Goal: Information Seeking & Learning: Check status

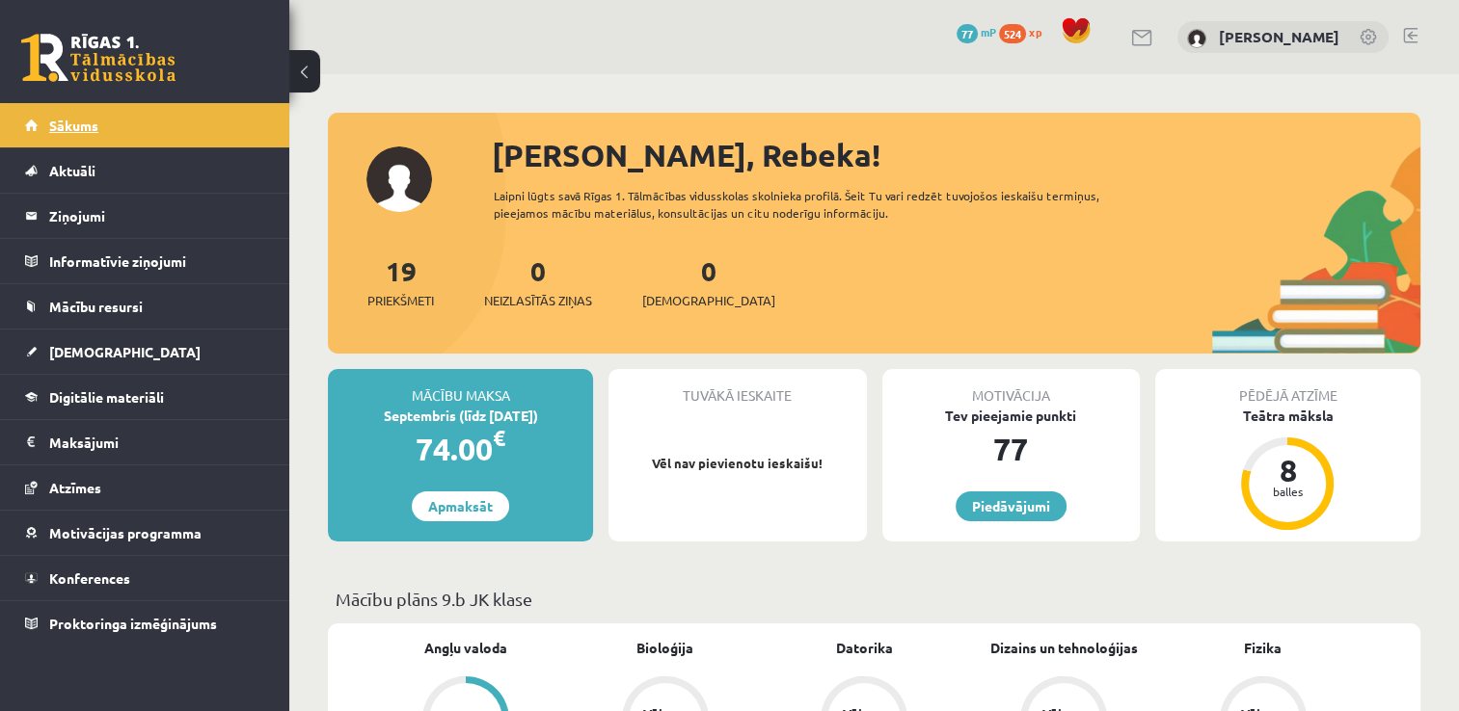
click at [127, 112] on link "Sākums" at bounding box center [145, 125] width 240 height 44
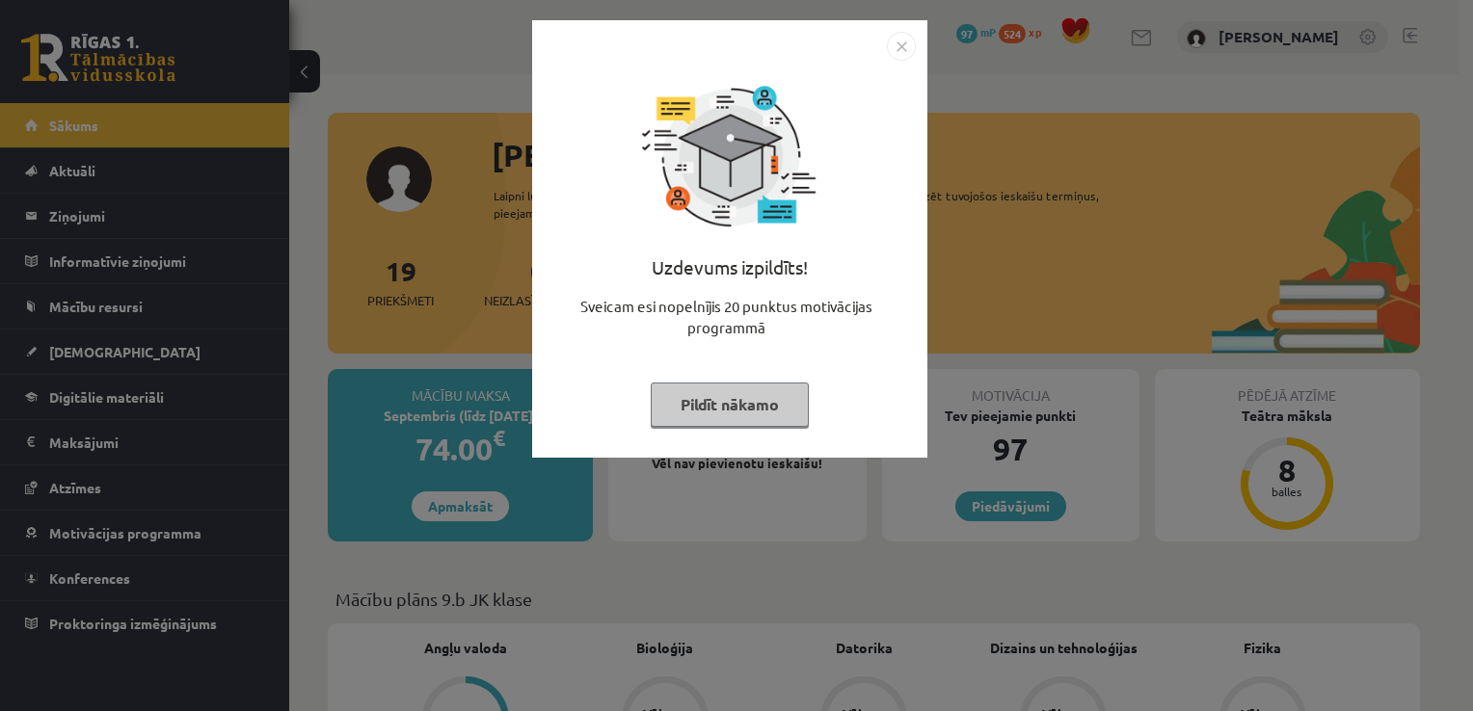
click at [677, 409] on button "Pildīt nākamo" at bounding box center [730, 405] width 158 height 44
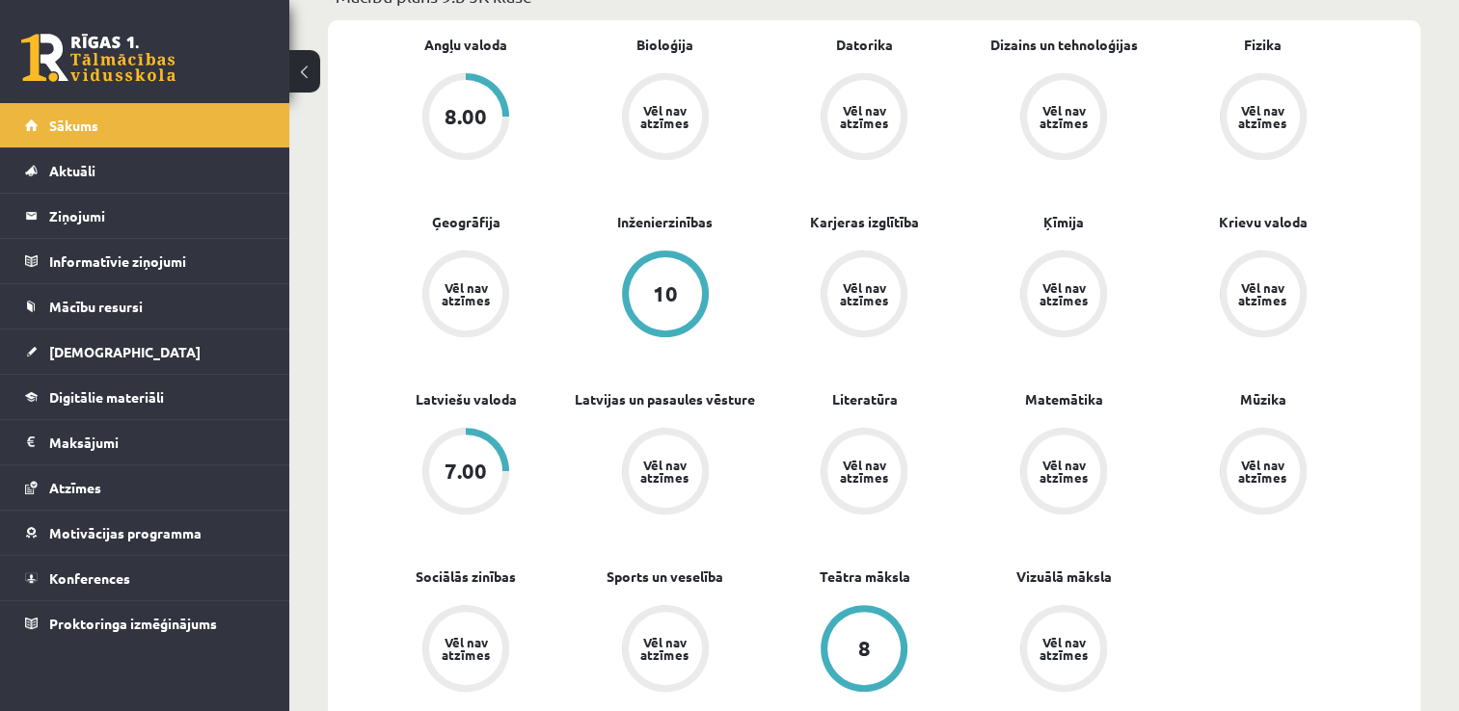
scroll to position [682, 0]
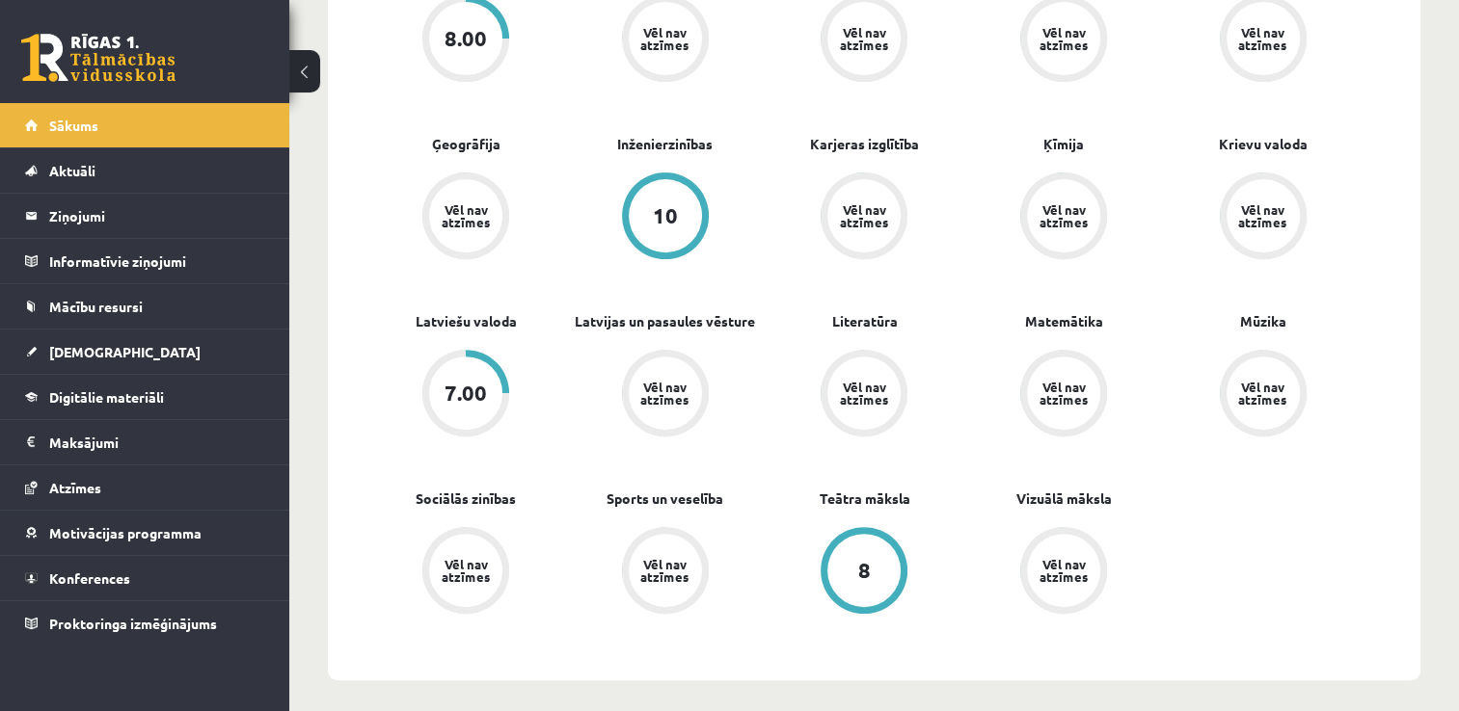
click at [483, 380] on div "7.00" at bounding box center [465, 393] width 73 height 73
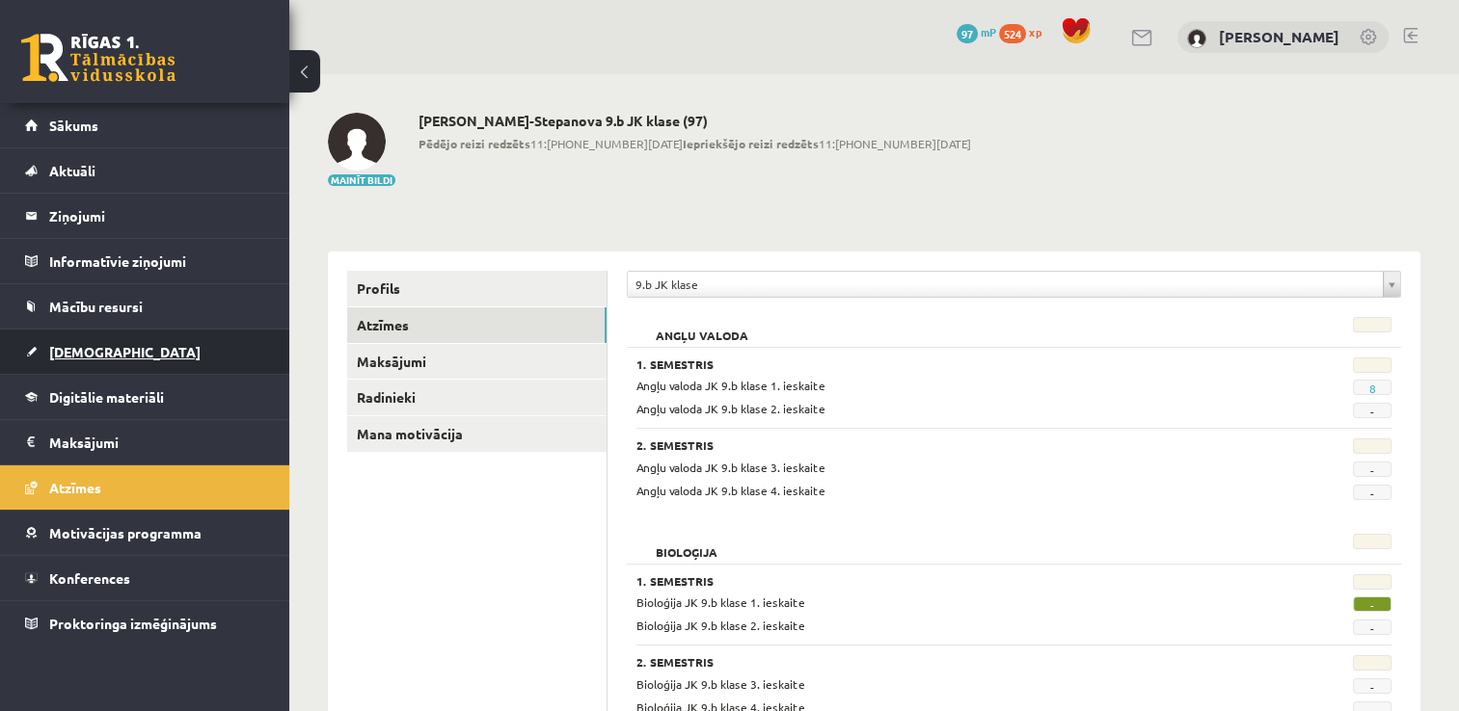
click at [162, 348] on link "[DEMOGRAPHIC_DATA]" at bounding box center [145, 352] width 240 height 44
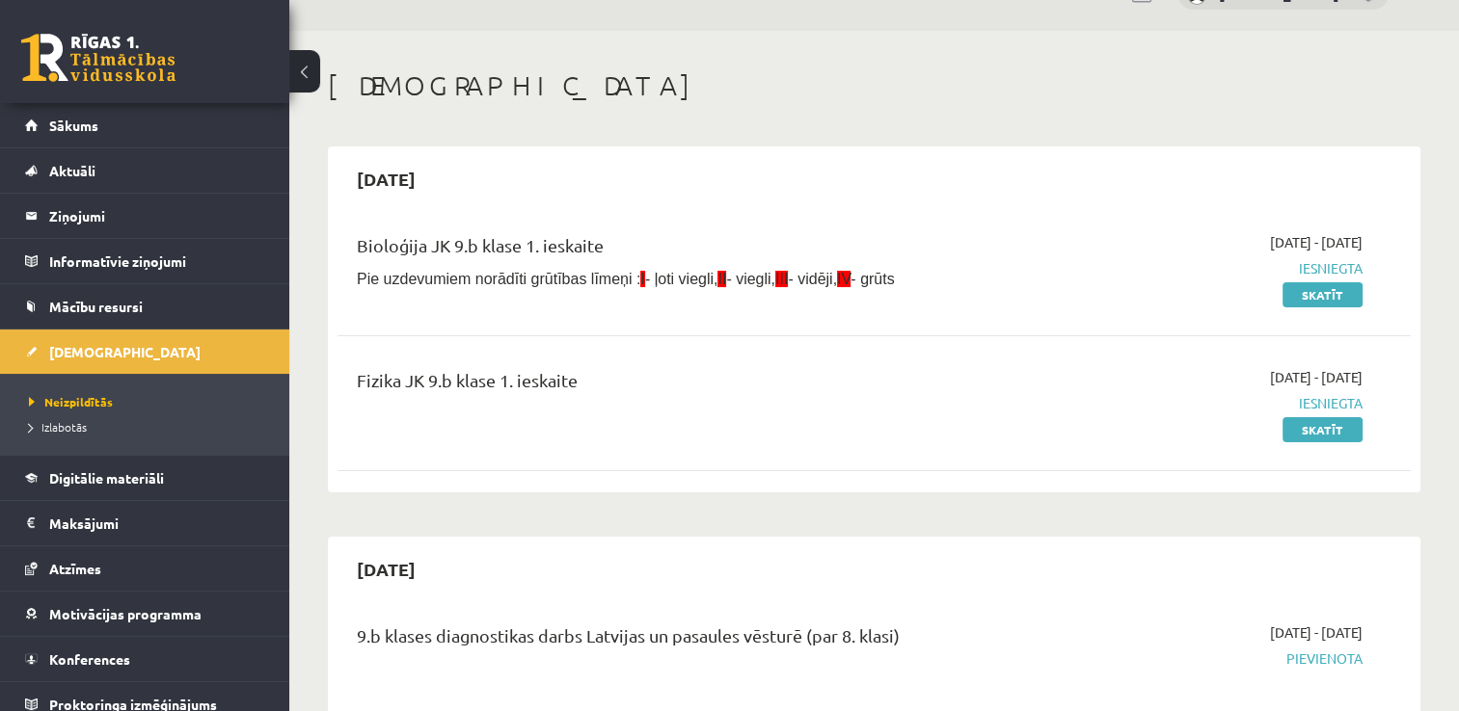
scroll to position [41, 0]
click at [203, 418] on link "Izlabotās" at bounding box center [149, 426] width 241 height 17
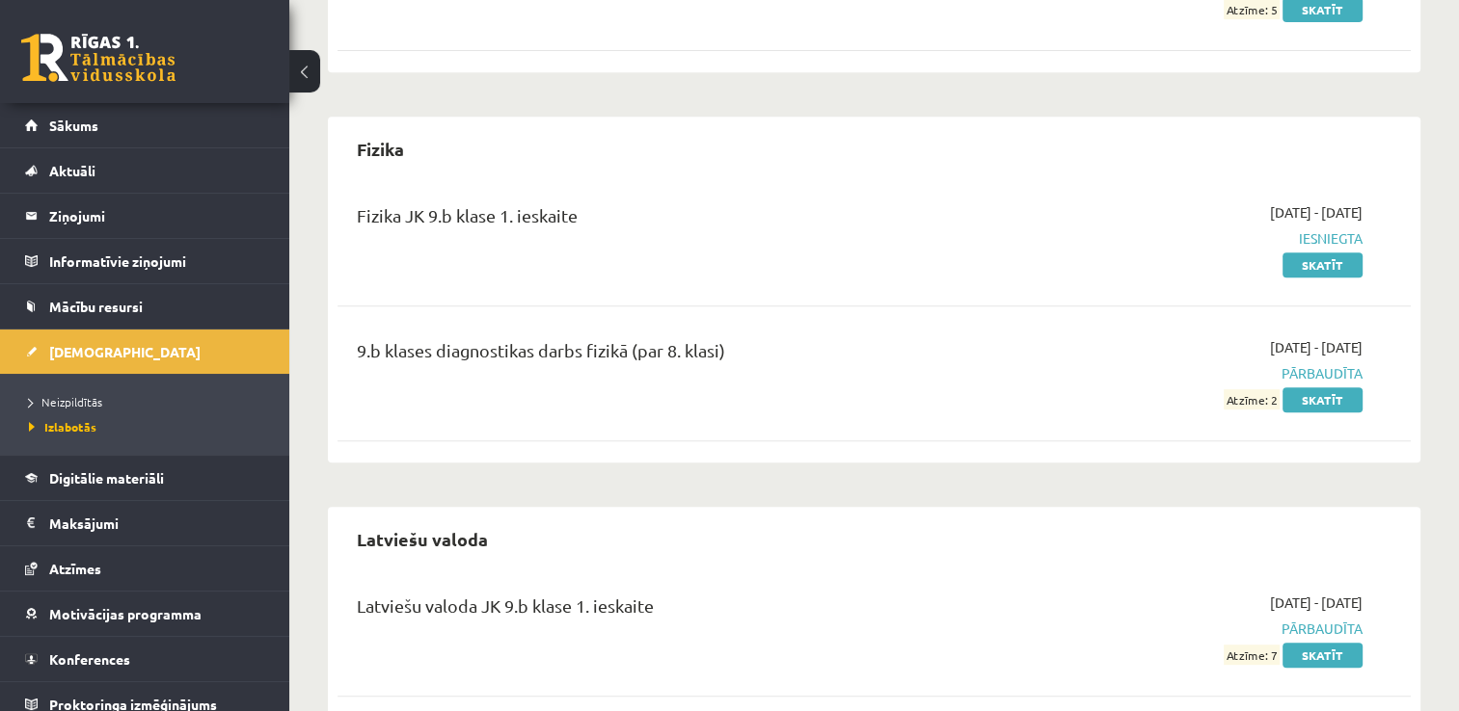
scroll to position [1032, 0]
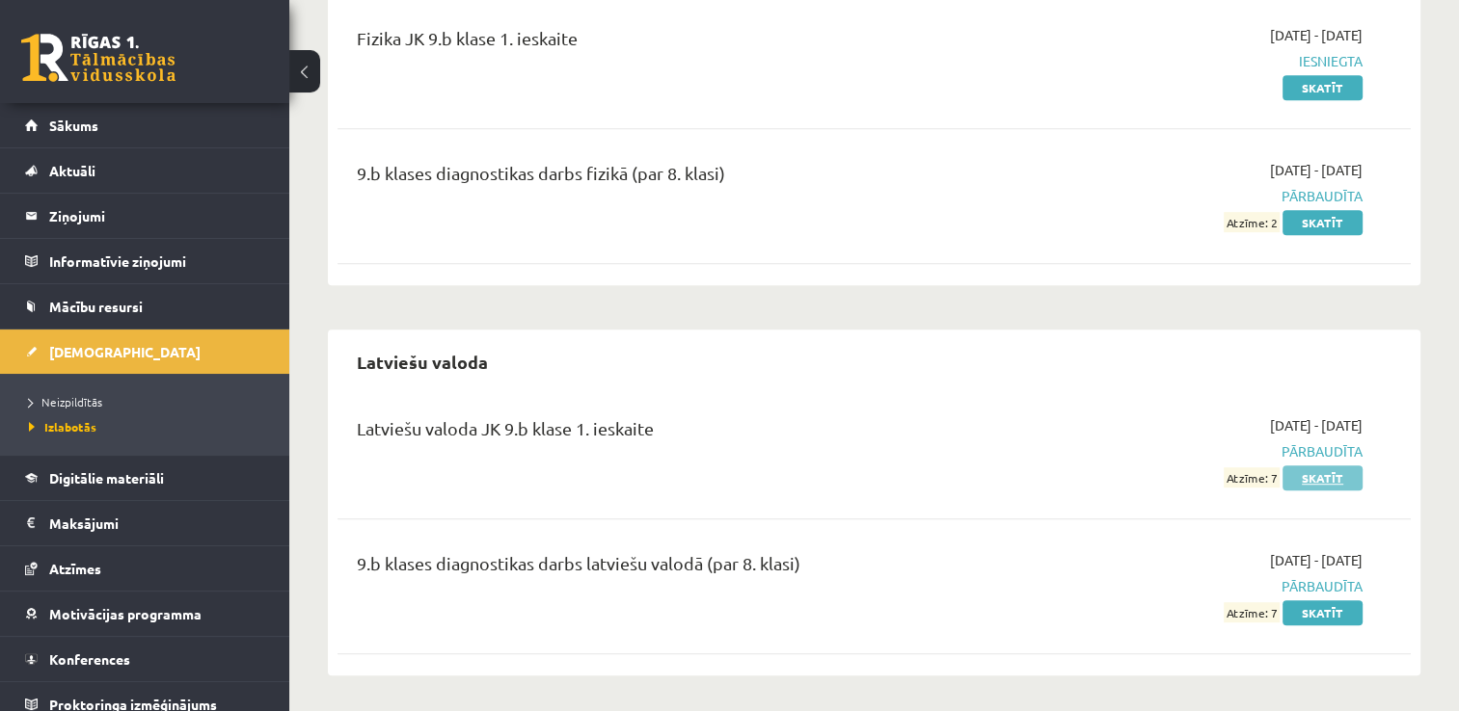
click at [1315, 473] on link "Skatīt" at bounding box center [1322, 478] width 80 height 25
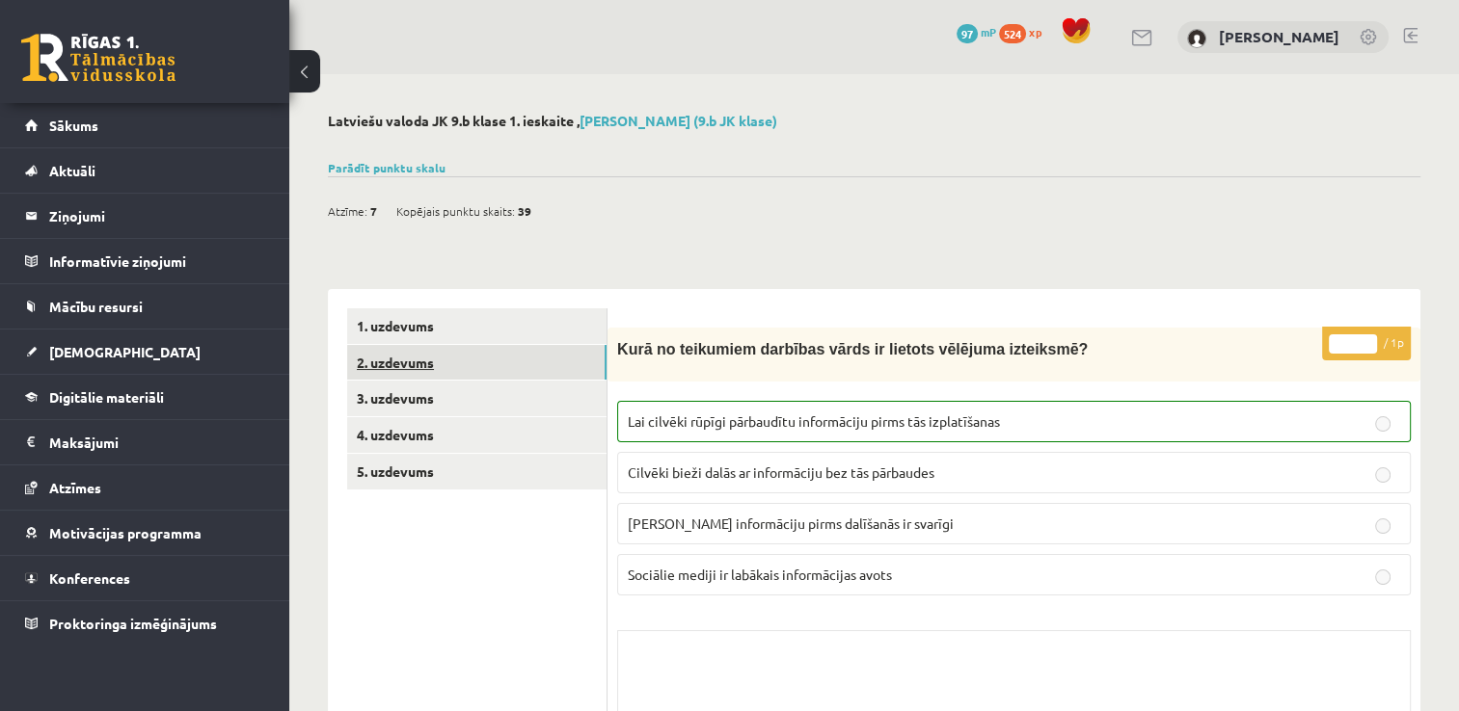
click at [561, 349] on link "2. uzdevums" at bounding box center [476, 363] width 259 height 36
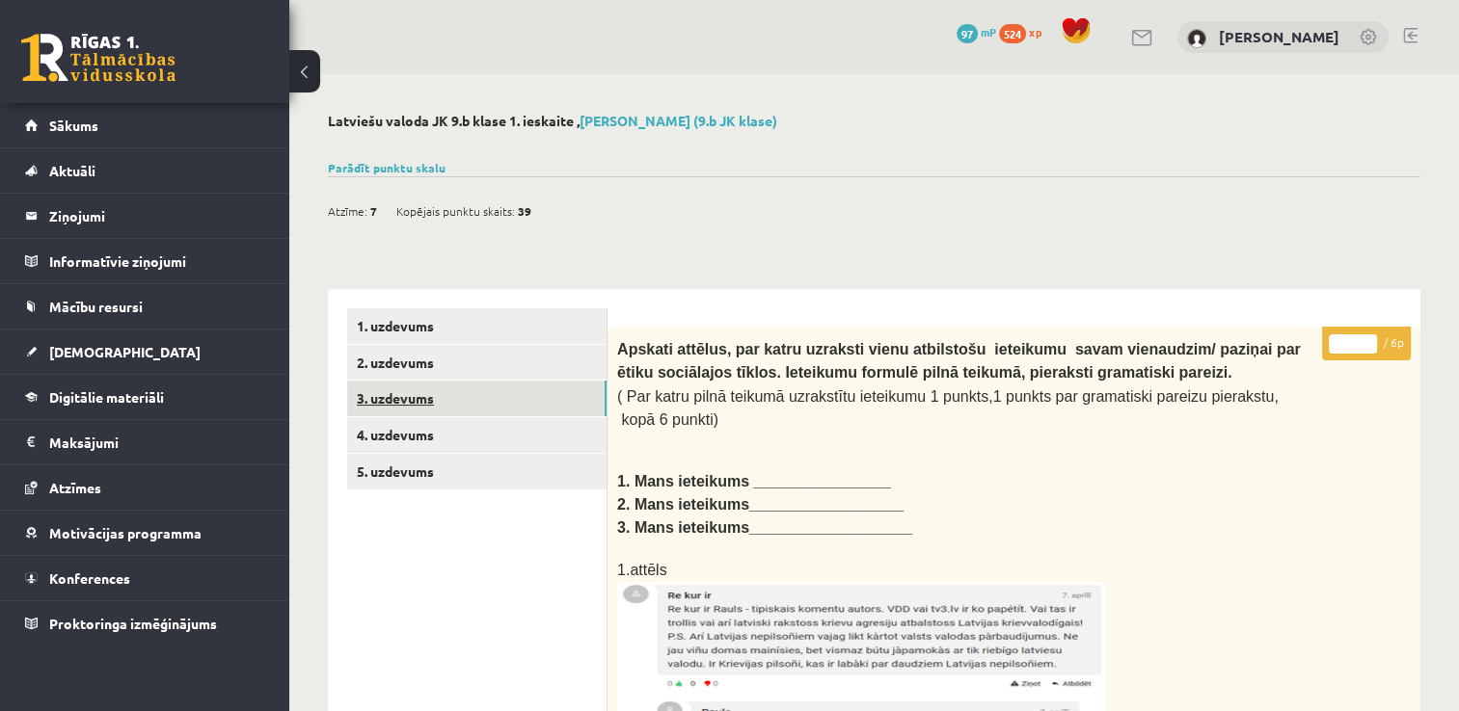
click at [544, 403] on link "3. uzdevums" at bounding box center [476, 399] width 259 height 36
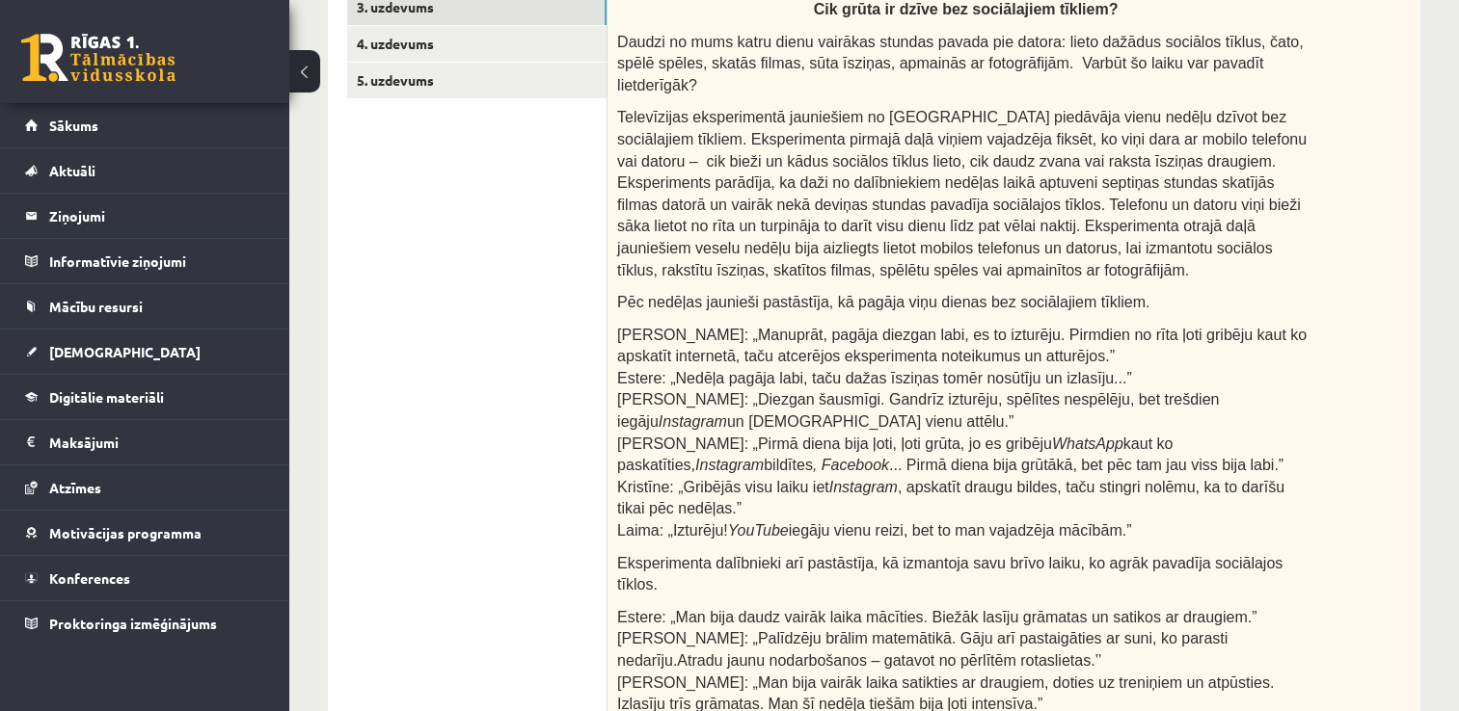
scroll to position [370, 0]
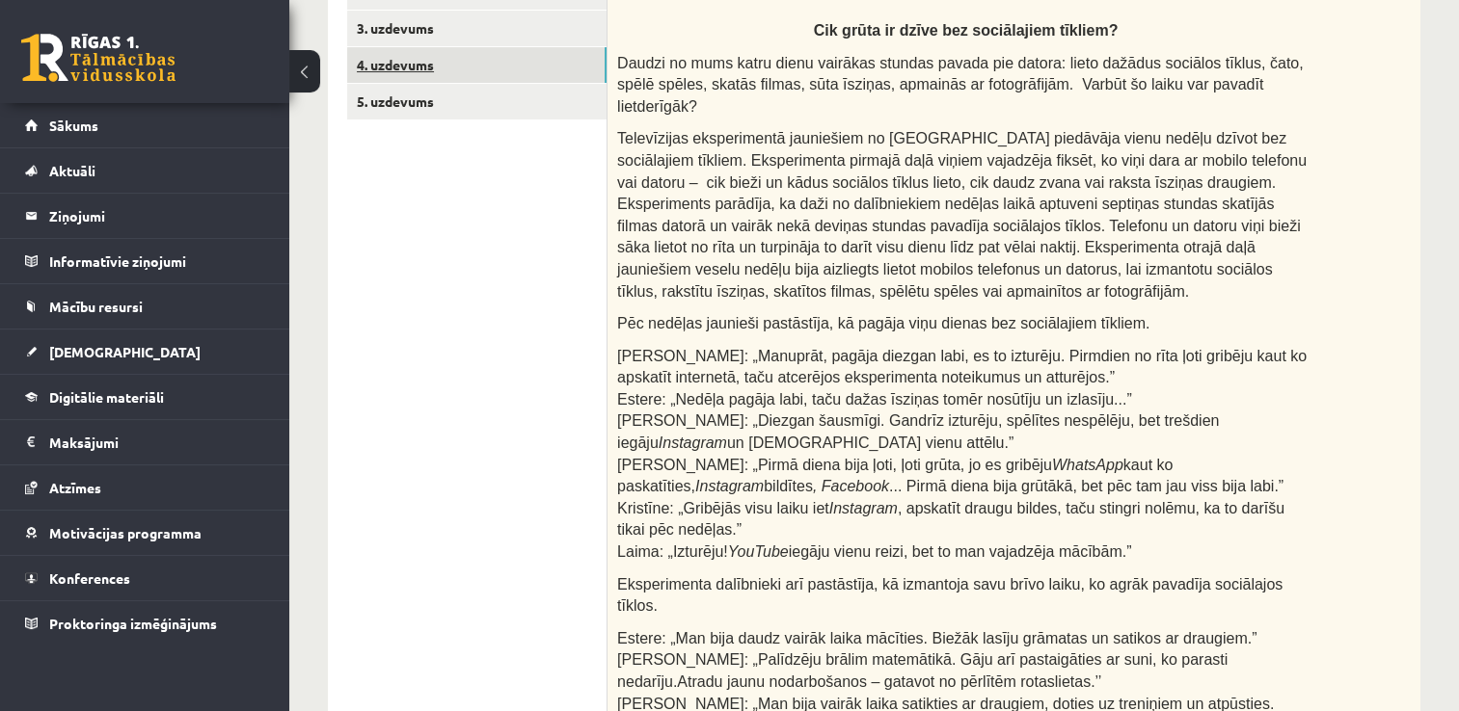
click at [524, 70] on link "4. uzdevums" at bounding box center [476, 65] width 259 height 36
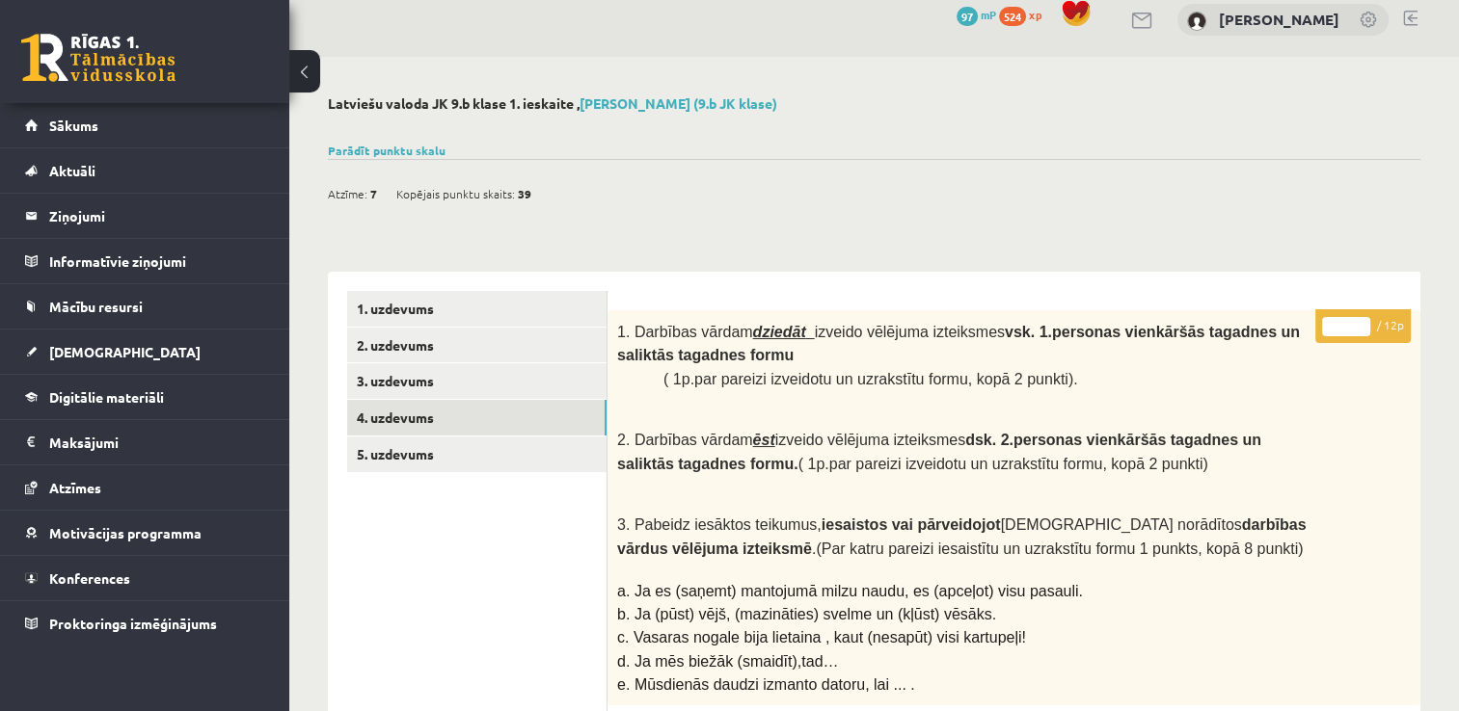
scroll to position [0, 0]
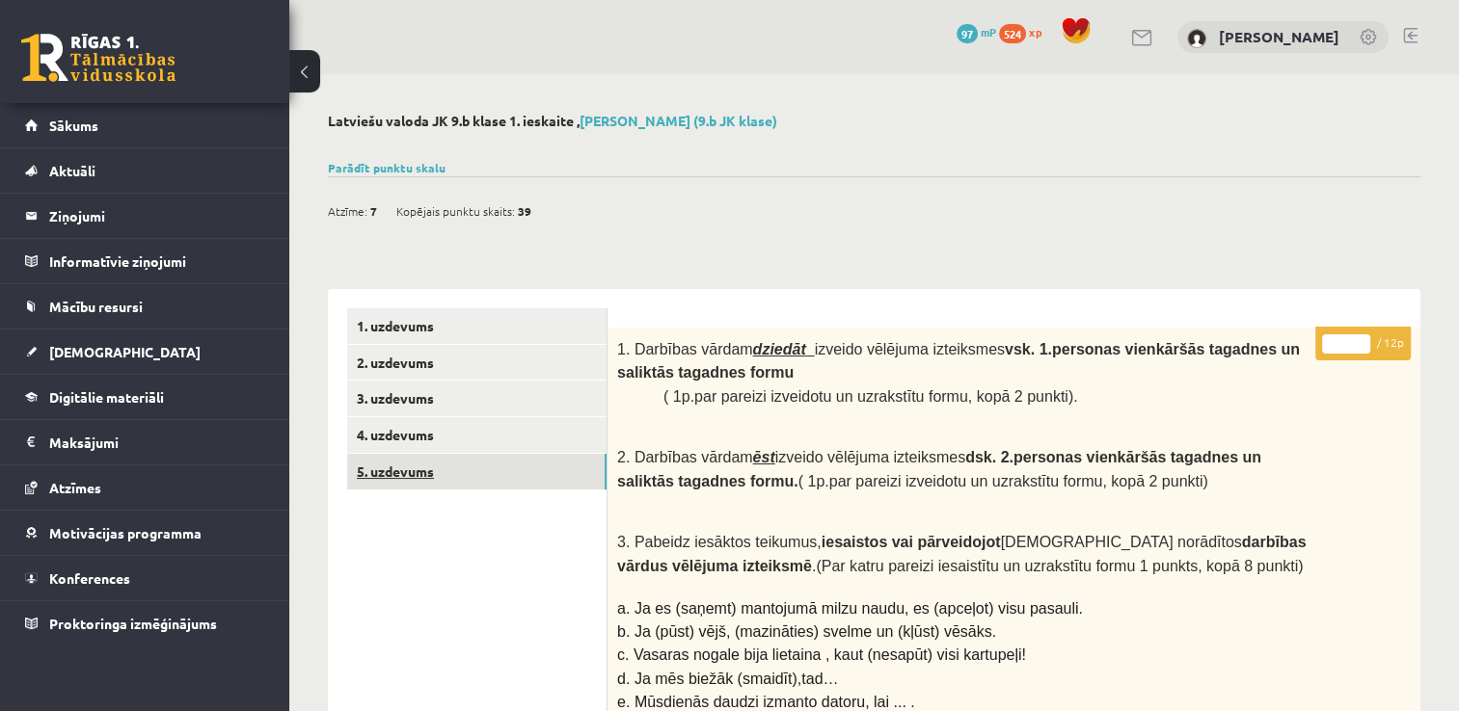
click at [425, 463] on link "5. uzdevums" at bounding box center [476, 472] width 259 height 36
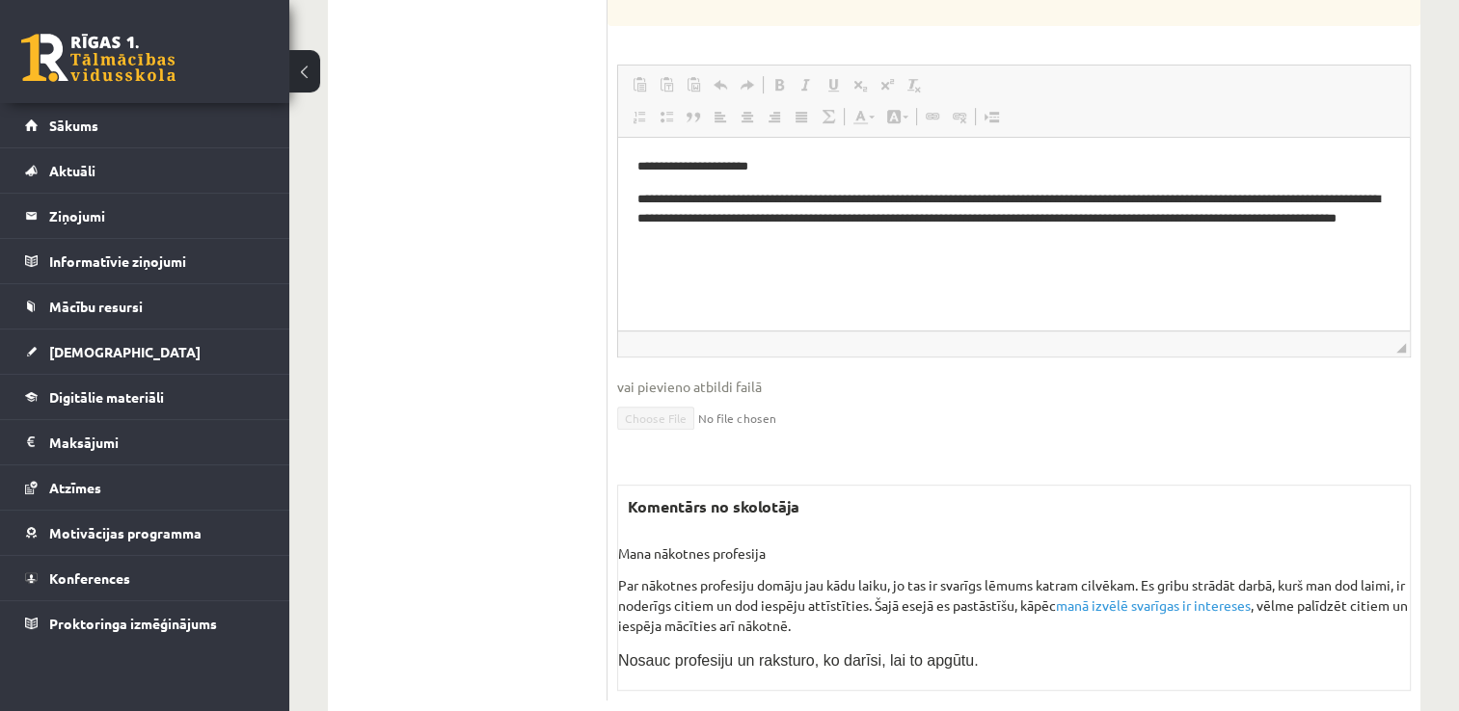
scroll to position [854, 0]
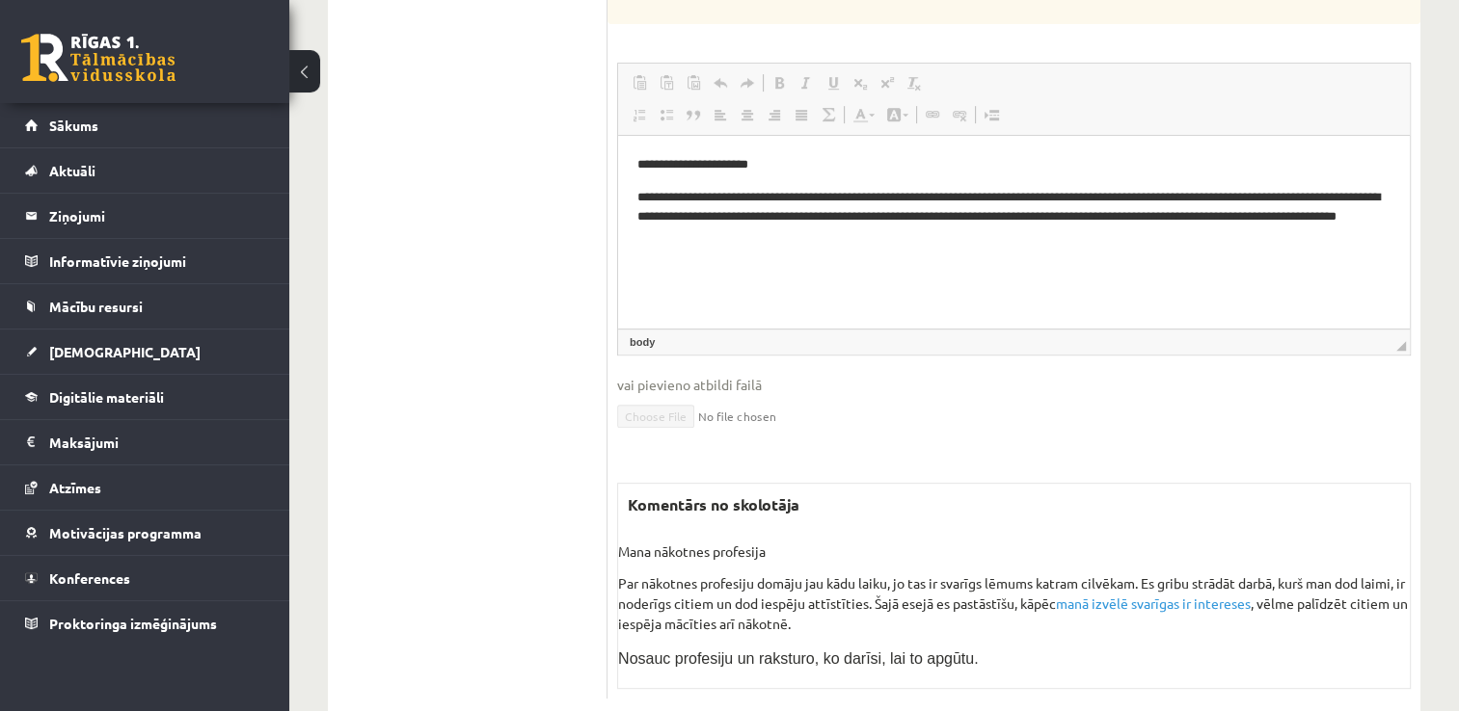
click at [1022, 267] on html "**********" at bounding box center [1014, 201] width 792 height 131
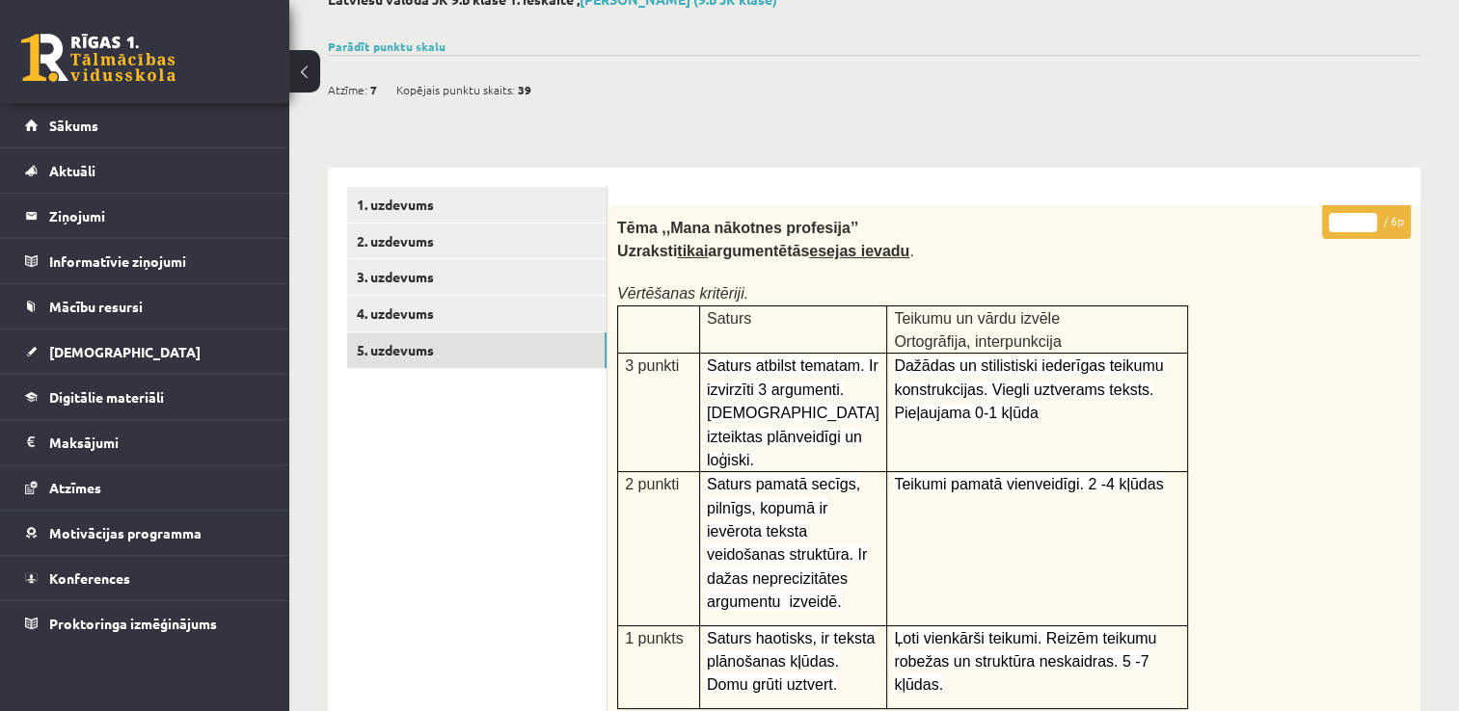
scroll to position [0, 0]
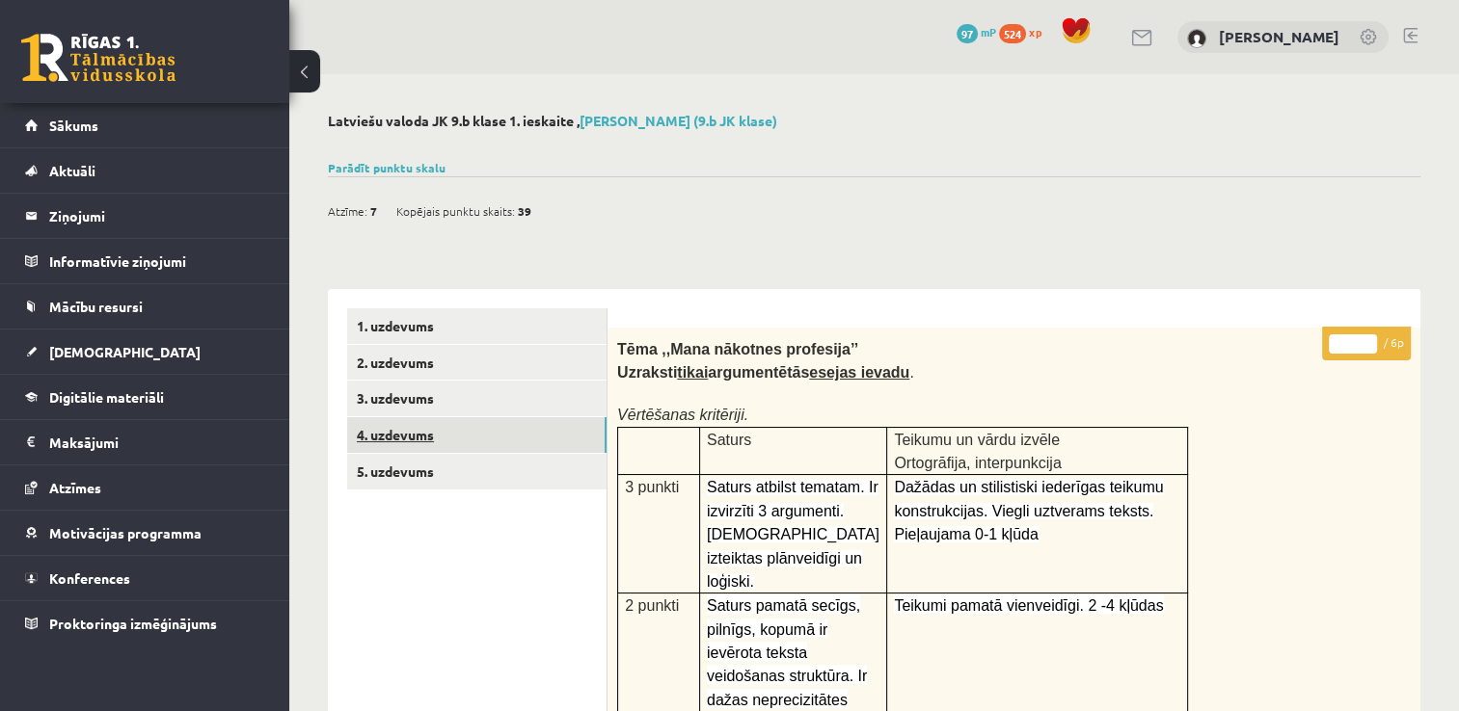
click at [551, 447] on link "4. uzdevums" at bounding box center [476, 435] width 259 height 36
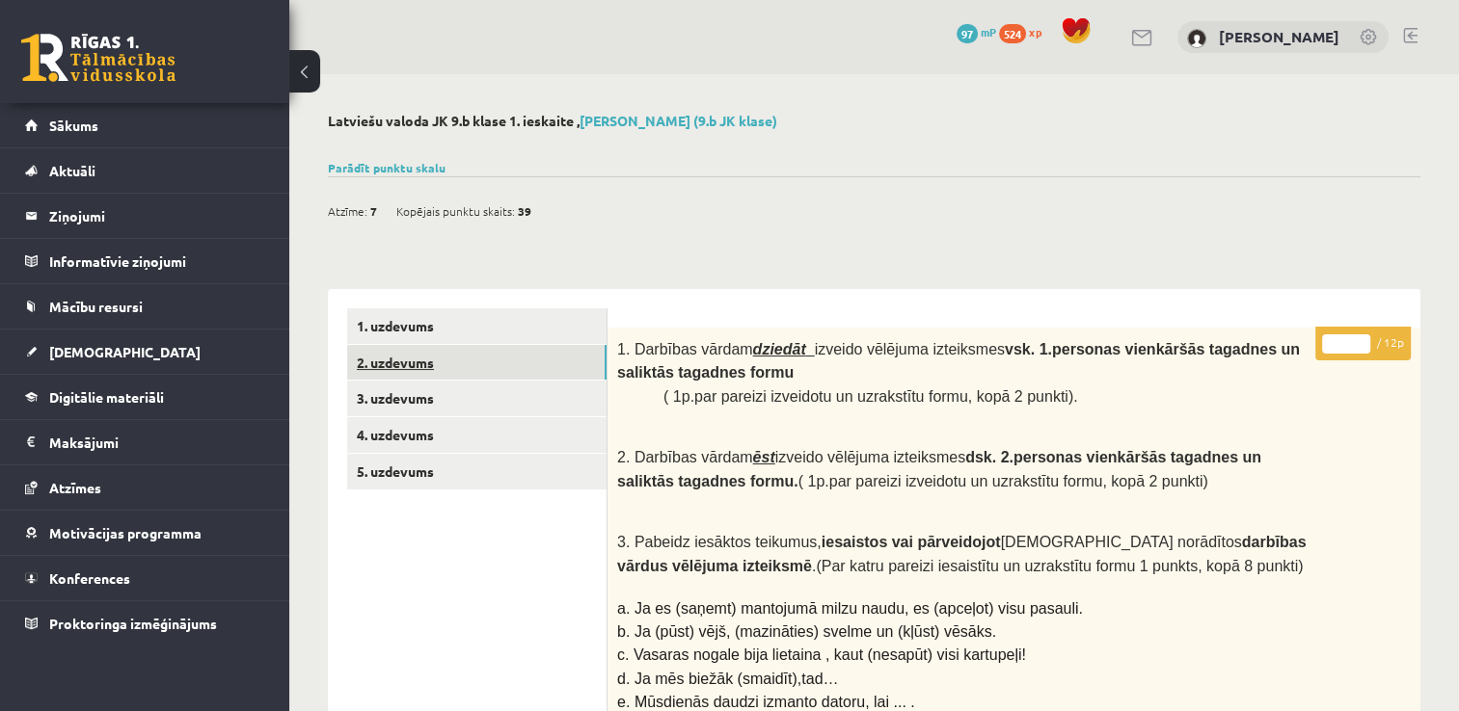
click at [471, 363] on link "2. uzdevums" at bounding box center [476, 363] width 259 height 36
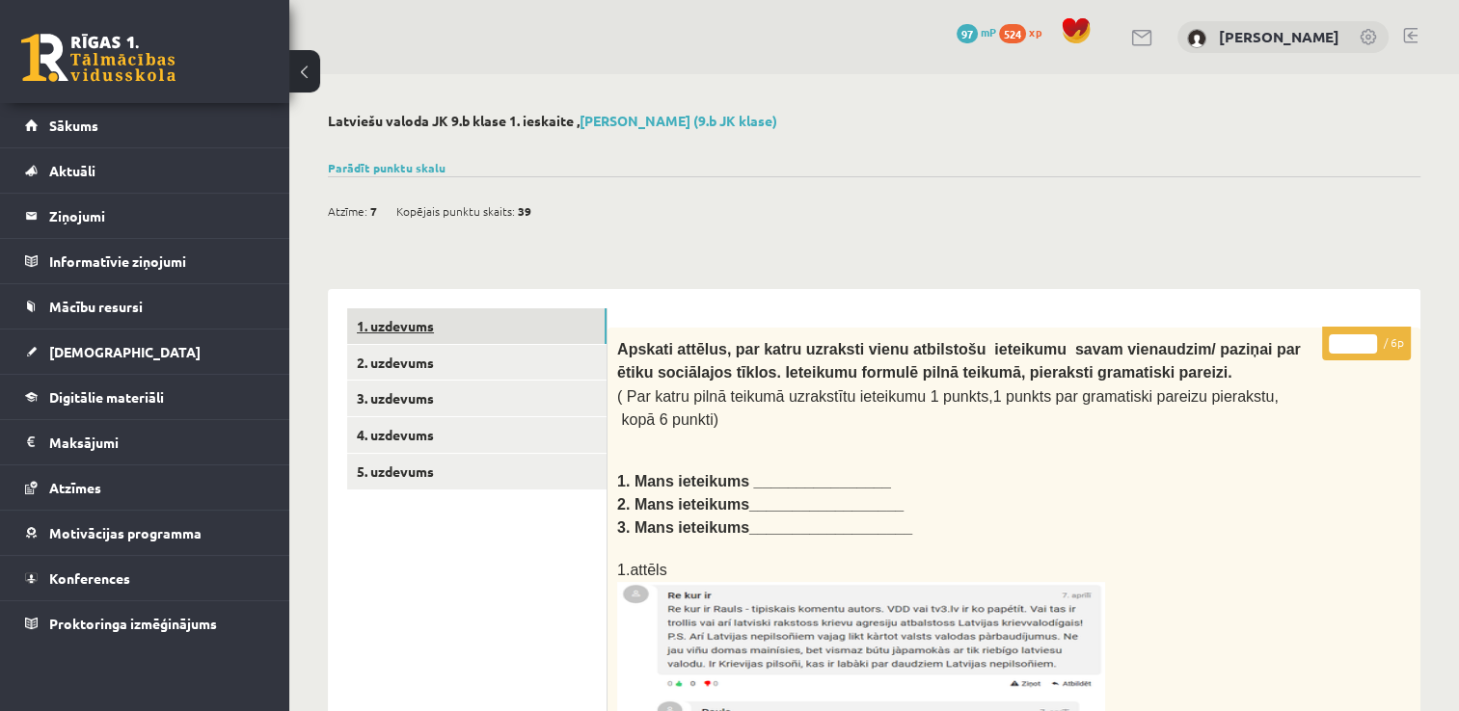
click at [497, 322] on link "1. uzdevums" at bounding box center [476, 327] width 259 height 36
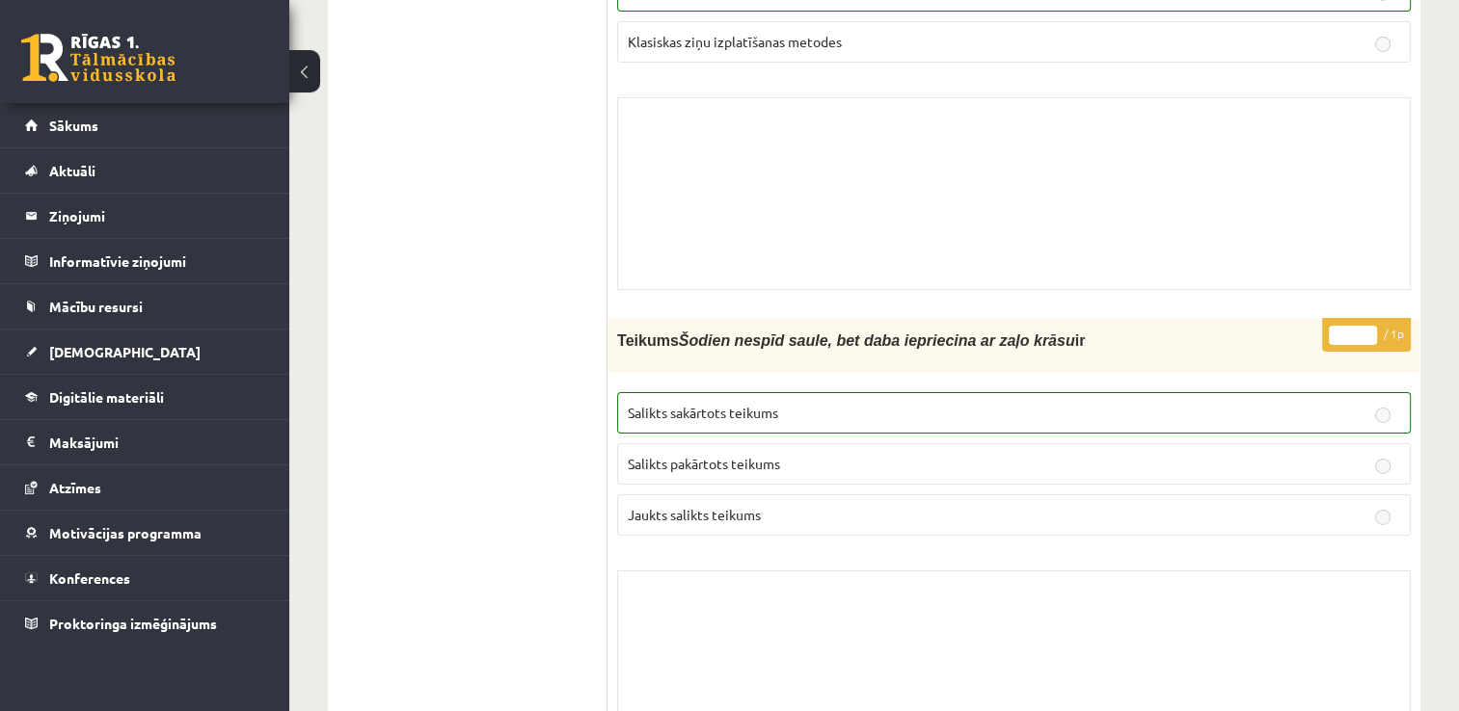
scroll to position [6378, 0]
